Goal: Check status: Check status

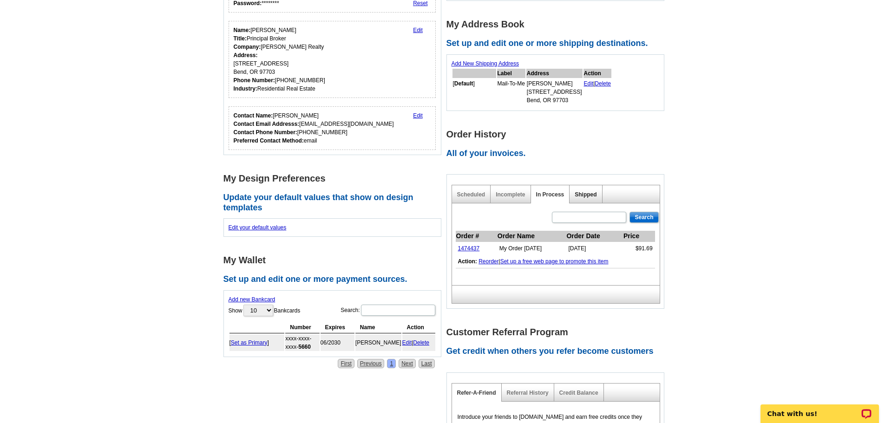
click at [580, 192] on link "Shipped" at bounding box center [586, 194] width 22 height 7
click at [748, 153] on main "Account Information Update your user information. Username: reception@dukewarne…" at bounding box center [442, 259] width 885 height 674
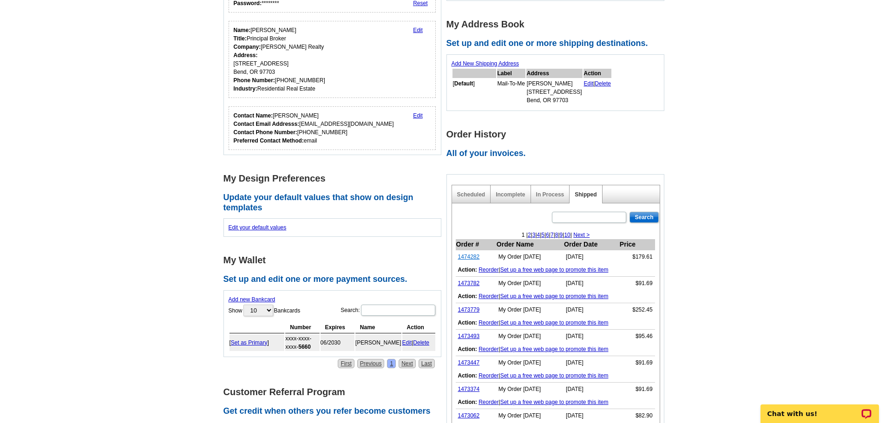
click at [471, 257] on link "1474282" at bounding box center [469, 257] width 22 height 7
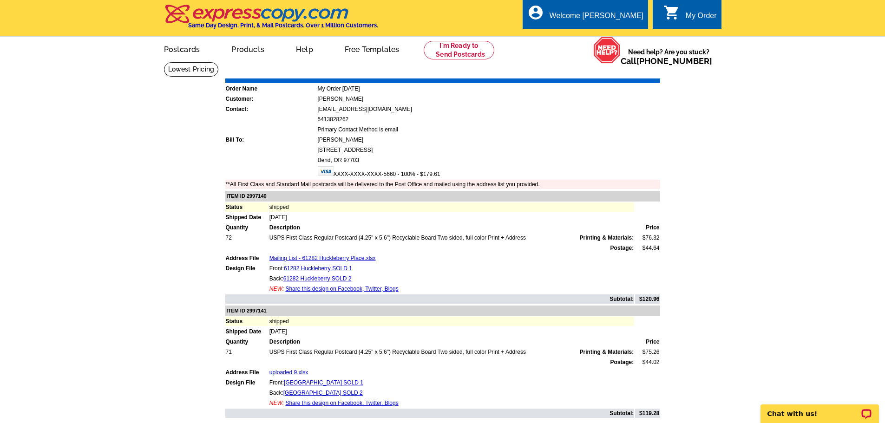
click at [640, 75] on link "Print Invoice" at bounding box center [636, 72] width 48 height 8
